Goal: Transaction & Acquisition: Purchase product/service

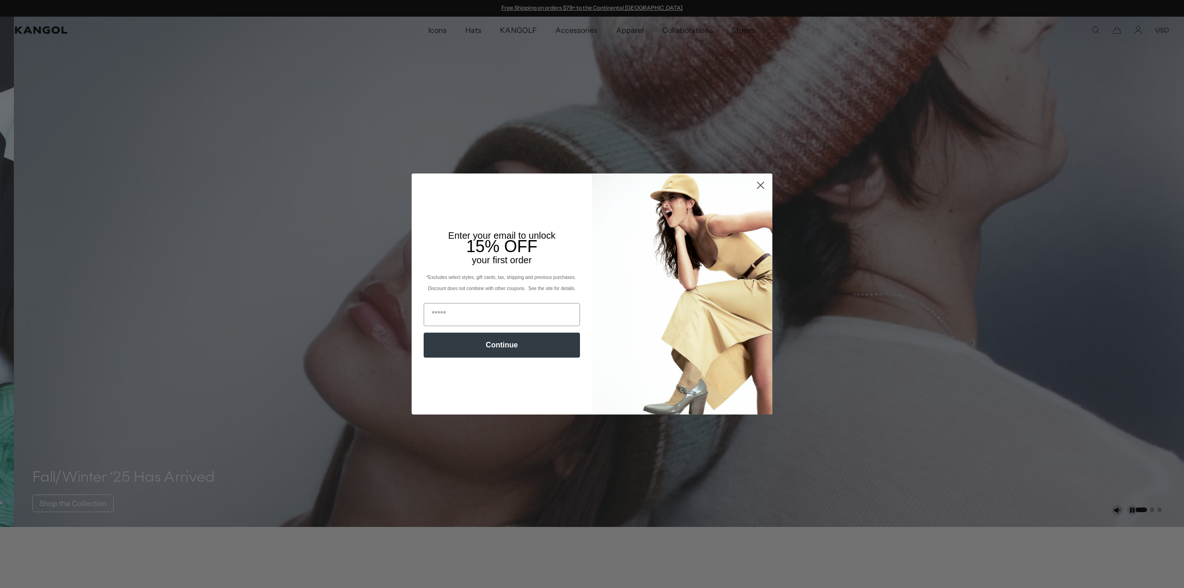
click at [754, 183] on icon "Close dialog" at bounding box center [760, 185] width 16 height 16
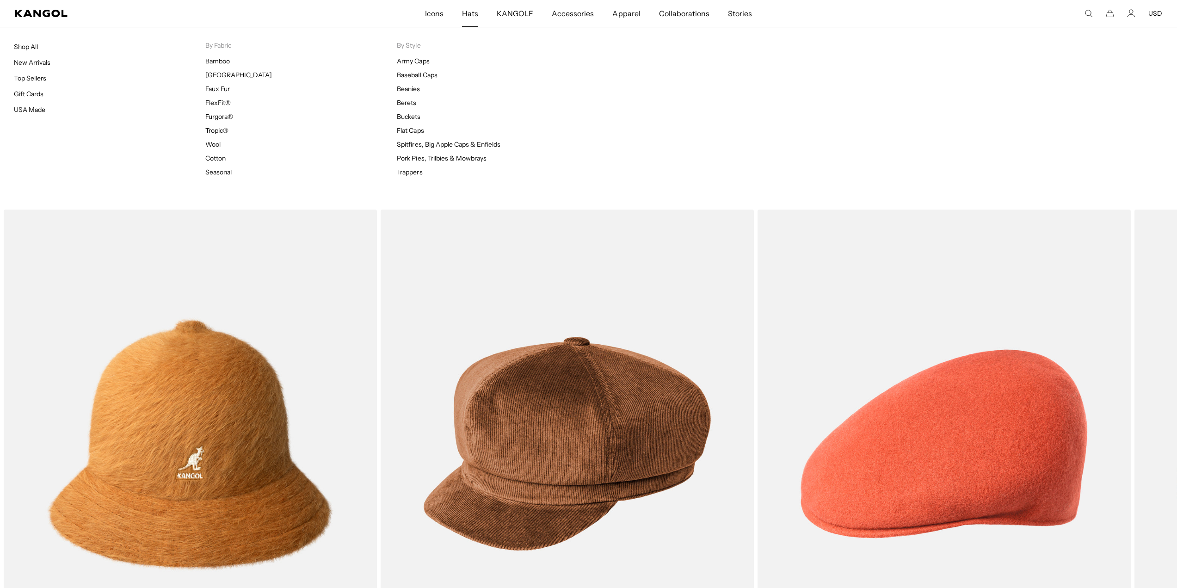
click at [465, 8] on span "Hats" at bounding box center [470, 13] width 16 height 27
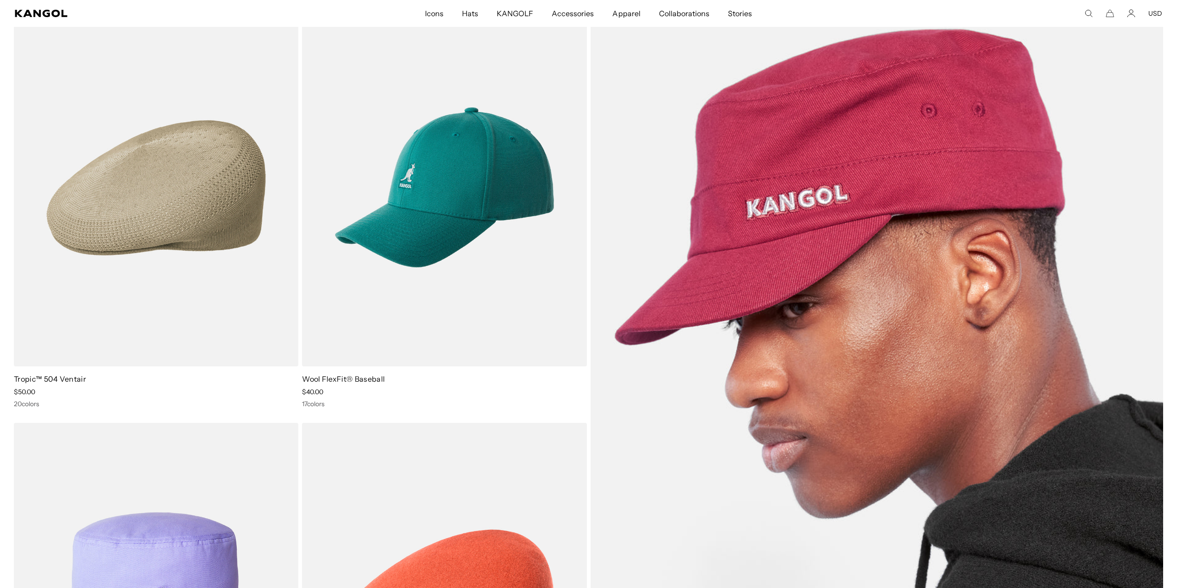
scroll to position [0, 191]
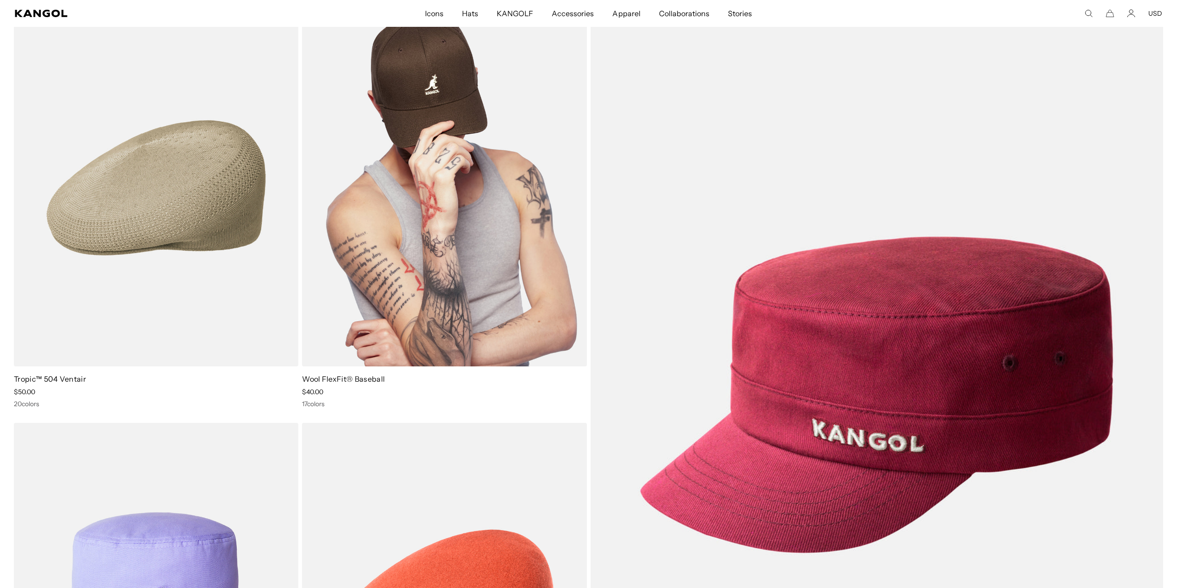
click at [419, 243] on img at bounding box center [444, 187] width 284 height 357
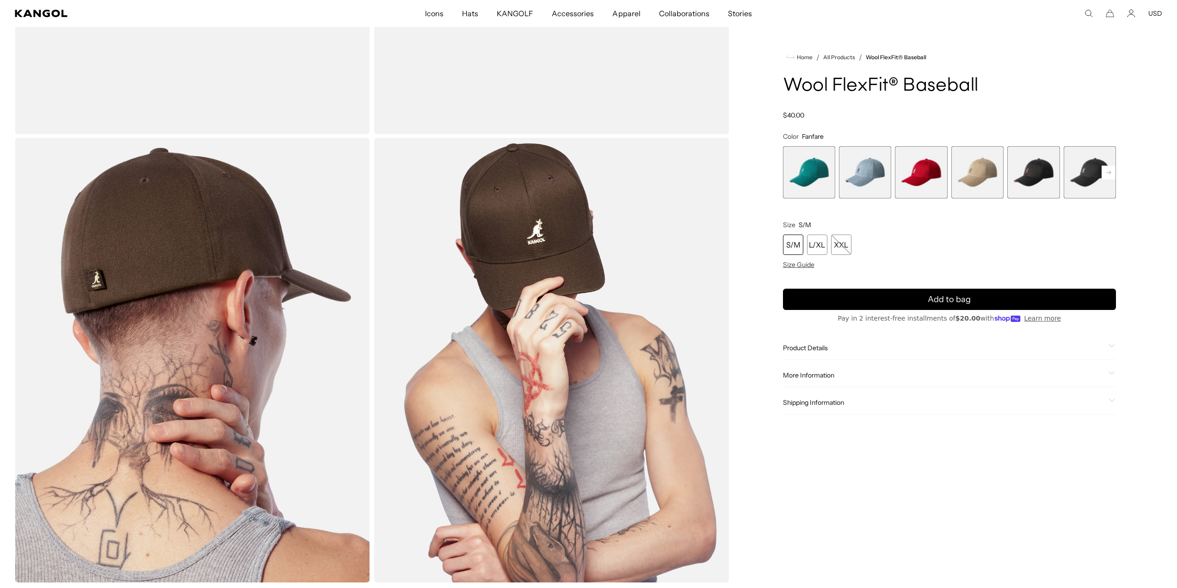
scroll to position [0, 191]
click at [848, 173] on span "2 of 17" at bounding box center [865, 172] width 52 height 52
click at [1034, 178] on span "5 of 17" at bounding box center [1033, 172] width 52 height 52
click at [1035, 181] on span "5 of 17" at bounding box center [1033, 172] width 52 height 52
click at [1075, 175] on span "6 of 17" at bounding box center [1090, 172] width 52 height 52
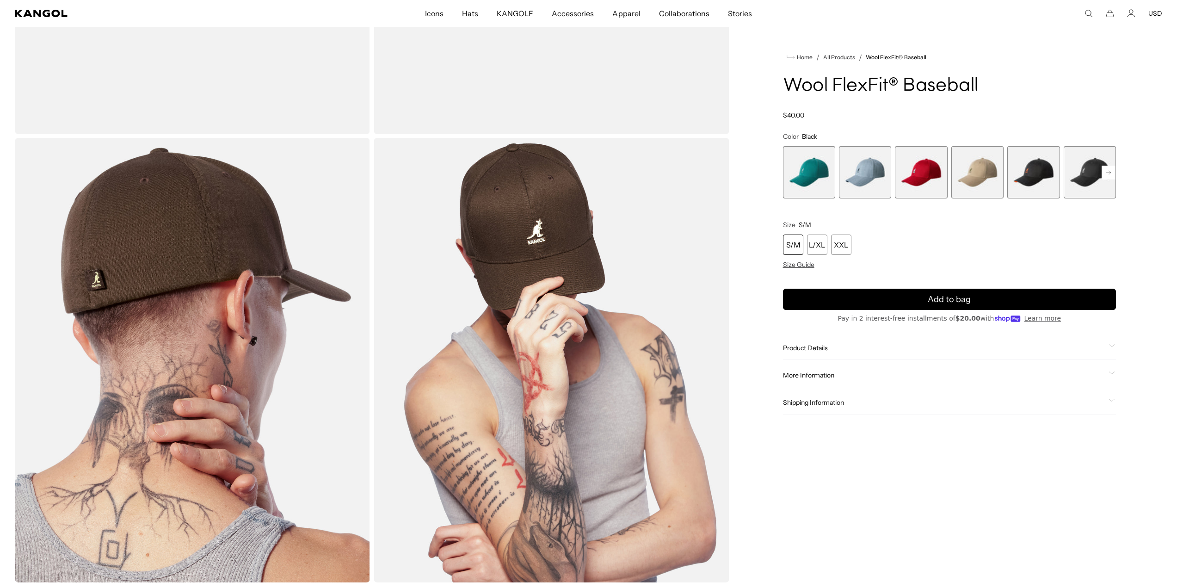
click at [1103, 167] on rect at bounding box center [1109, 173] width 14 height 14
click at [1103, 169] on rect at bounding box center [1109, 173] width 14 height 14
click at [1103, 170] on rect at bounding box center [1109, 173] width 14 height 14
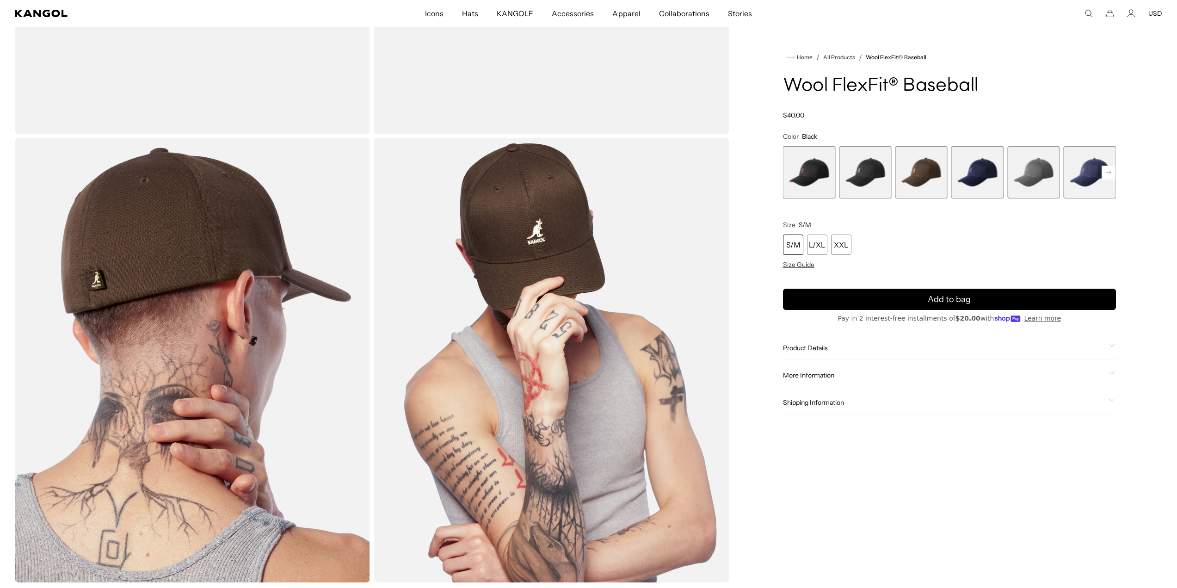
click at [1103, 170] on rect at bounding box center [1109, 173] width 14 height 14
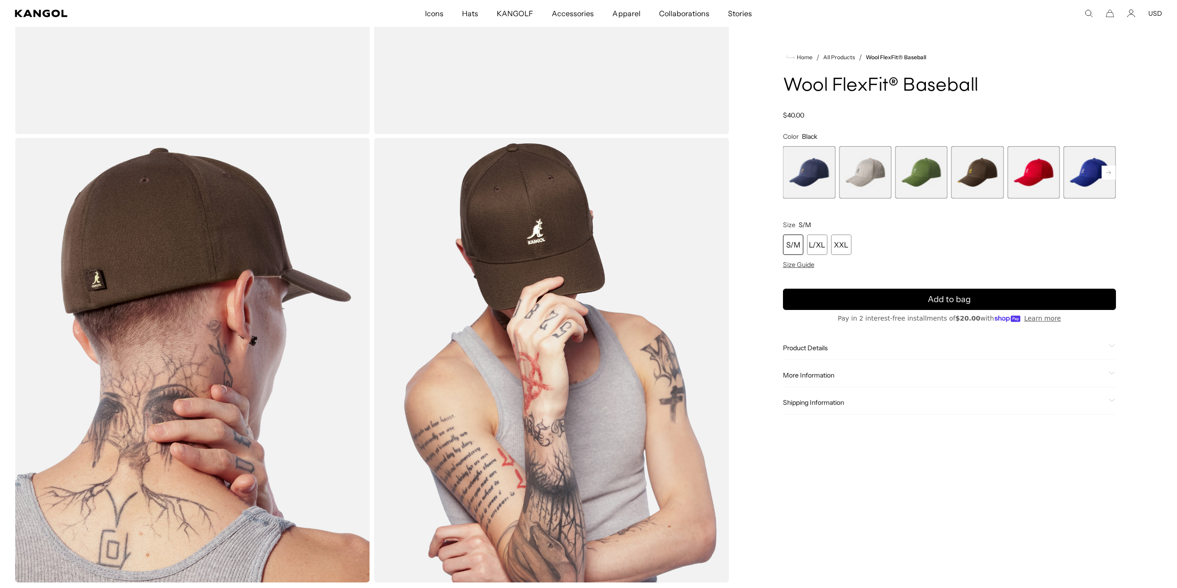
scroll to position [0, 191]
click at [1103, 169] on rect at bounding box center [1109, 173] width 14 height 14
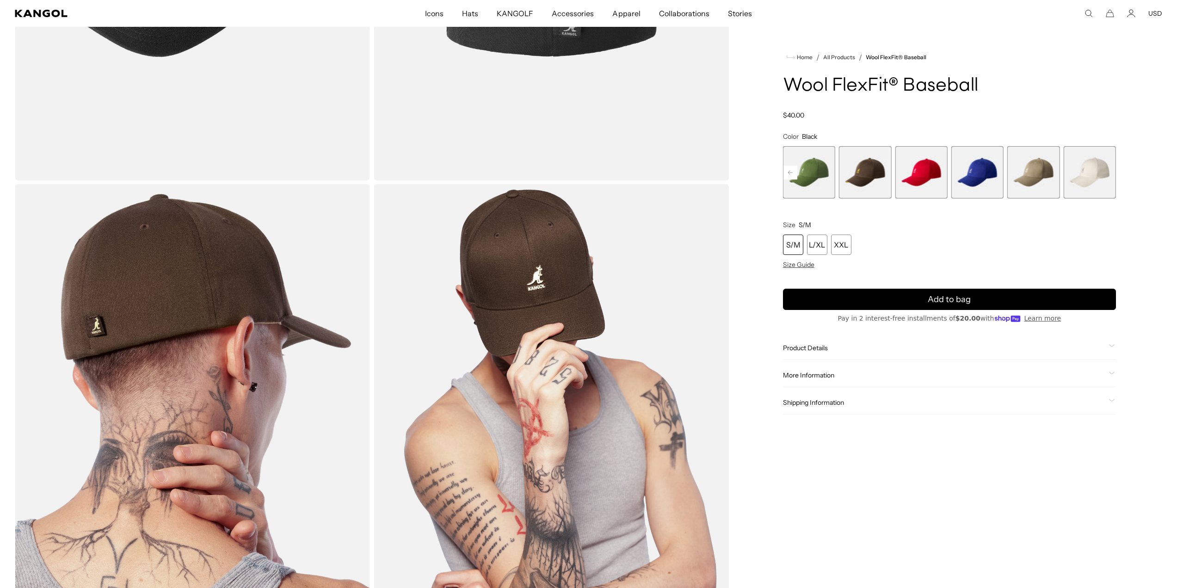
scroll to position [0, 0]
click at [1078, 173] on span "17 of 17" at bounding box center [1090, 172] width 52 height 52
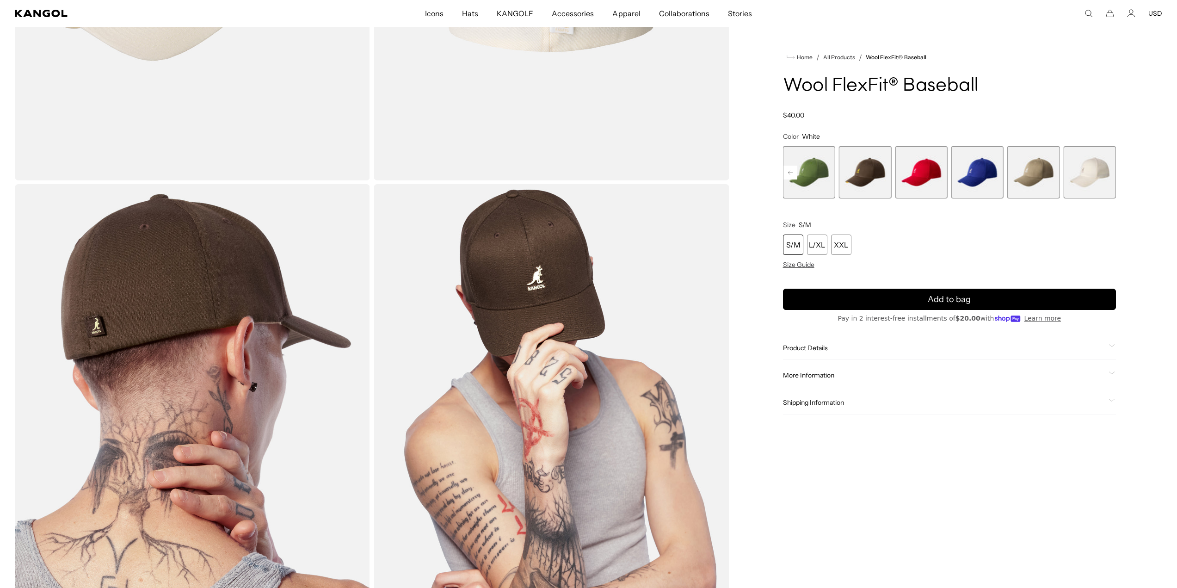
scroll to position [0, 191]
click at [1048, 186] on span "16 of 17" at bounding box center [1033, 172] width 52 height 52
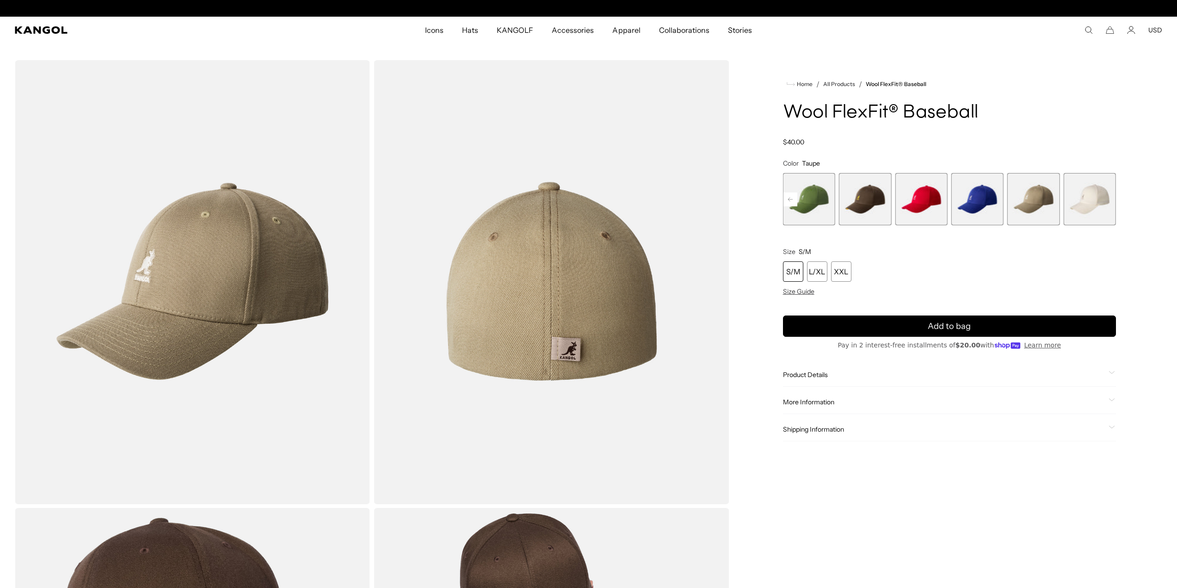
scroll to position [0, 191]
click at [876, 207] on span "13 of 17" at bounding box center [865, 199] width 52 height 52
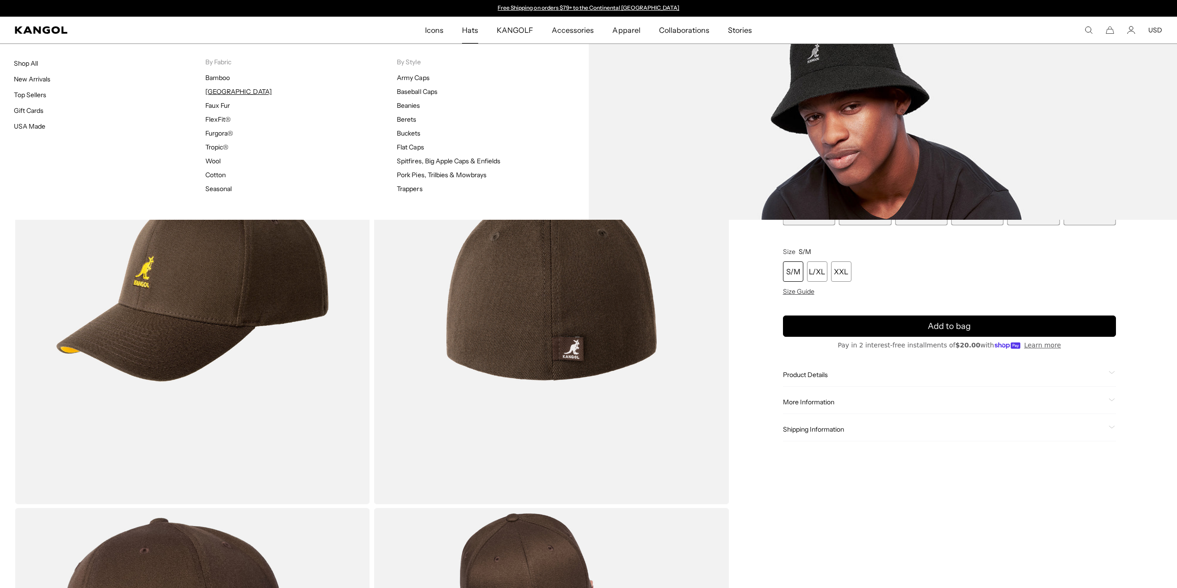
click at [221, 90] on link "[GEOGRAPHIC_DATA]" at bounding box center [238, 91] width 66 height 8
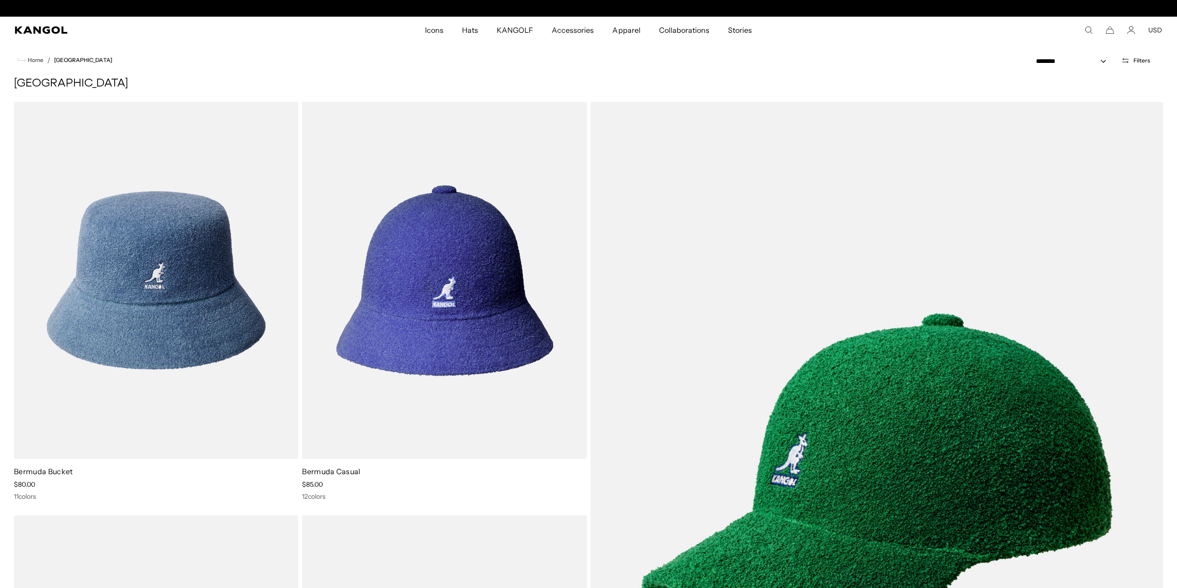
scroll to position [0, 191]
